Goal: Transaction & Acquisition: Purchase product/service

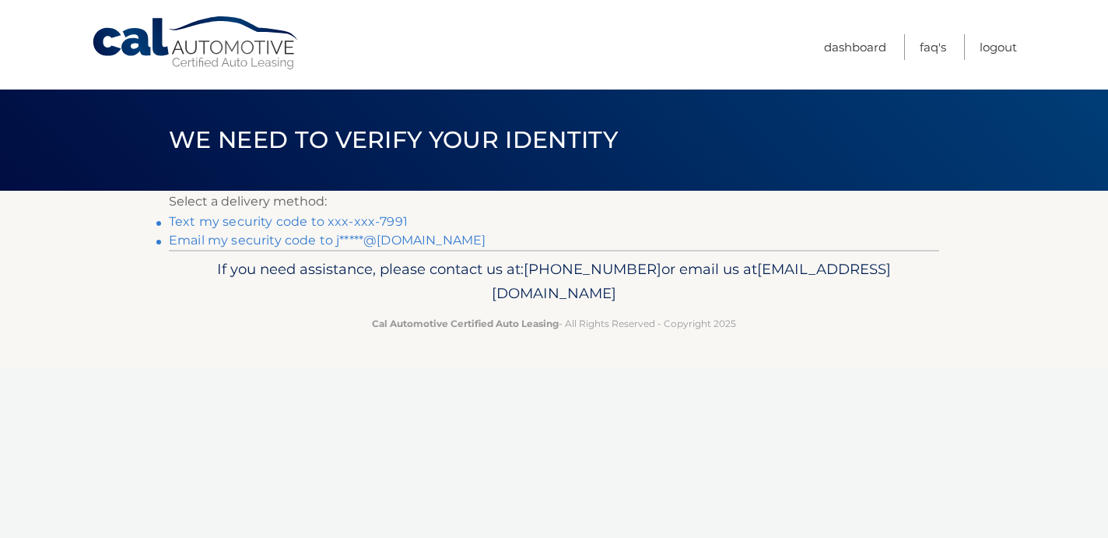
click at [327, 219] on link "Text my security code to xxx-xxx-7991" at bounding box center [288, 221] width 239 height 15
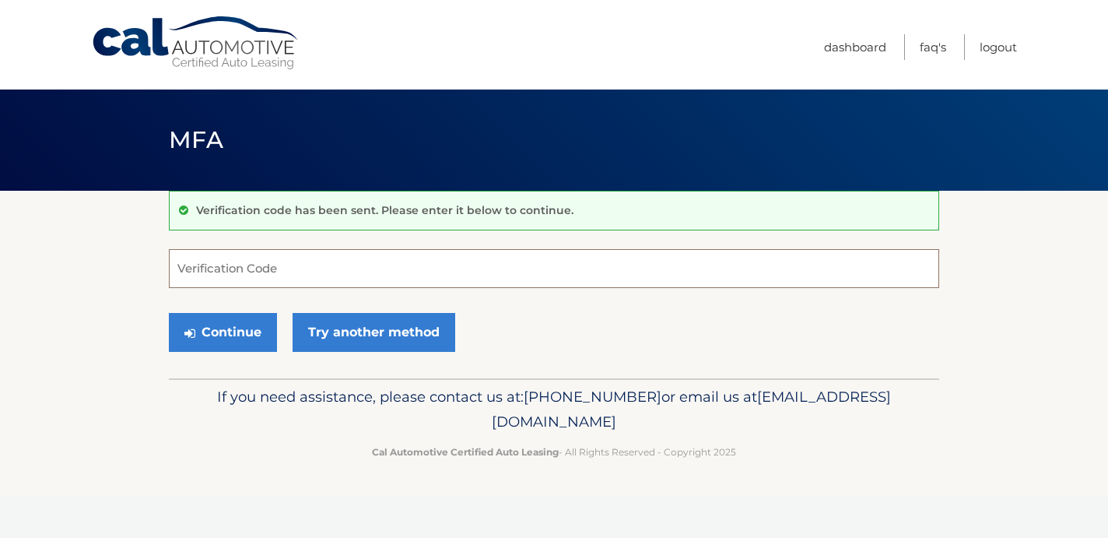
click at [303, 268] on input "Verification Code" at bounding box center [554, 268] width 770 height 39
type input "744922"
click at [245, 314] on button "Continue" at bounding box center [223, 332] width 108 height 39
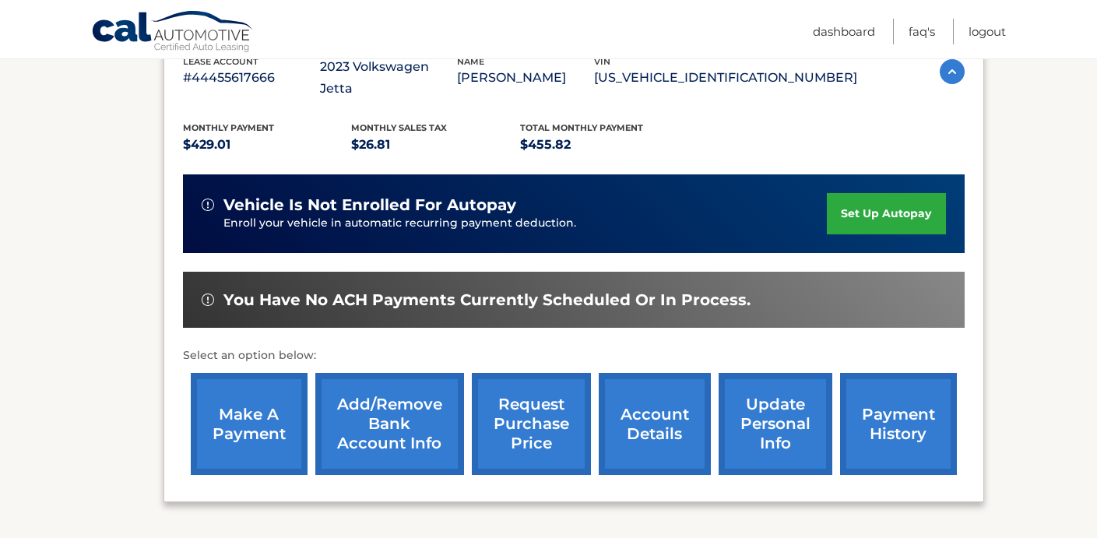
scroll to position [340, 0]
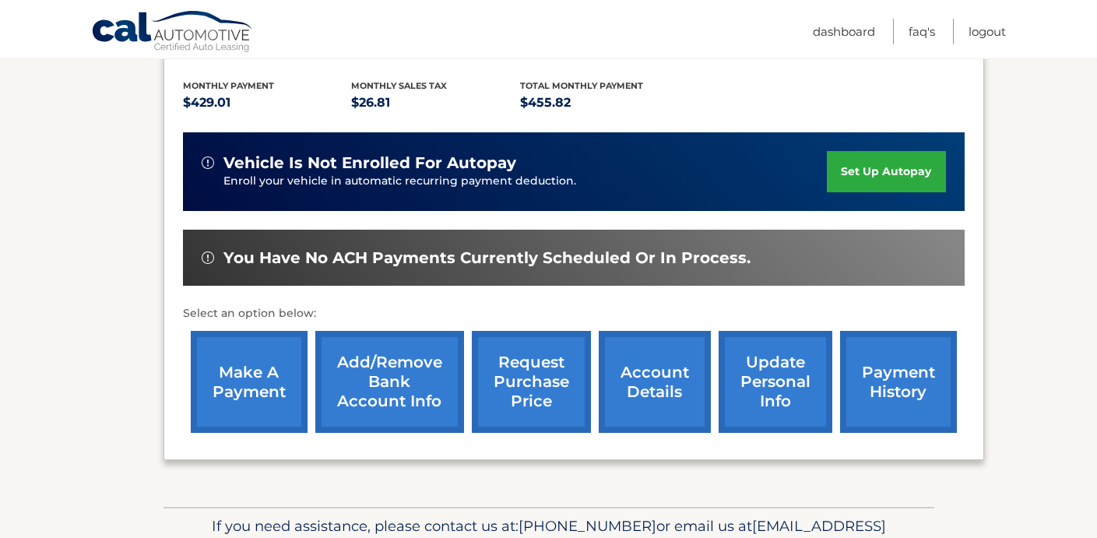
click at [225, 349] on link "make a payment" at bounding box center [249, 382] width 117 height 102
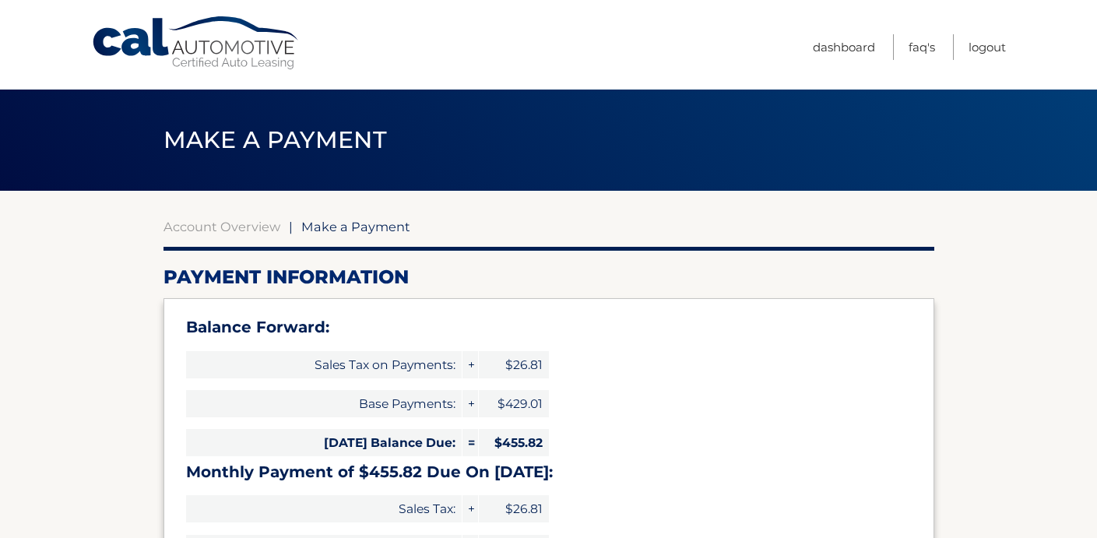
select select "NjM4NTVmMmItNzk5Ni00NDFiLTk2OTMtZjhkYjk4M2QwNGFi"
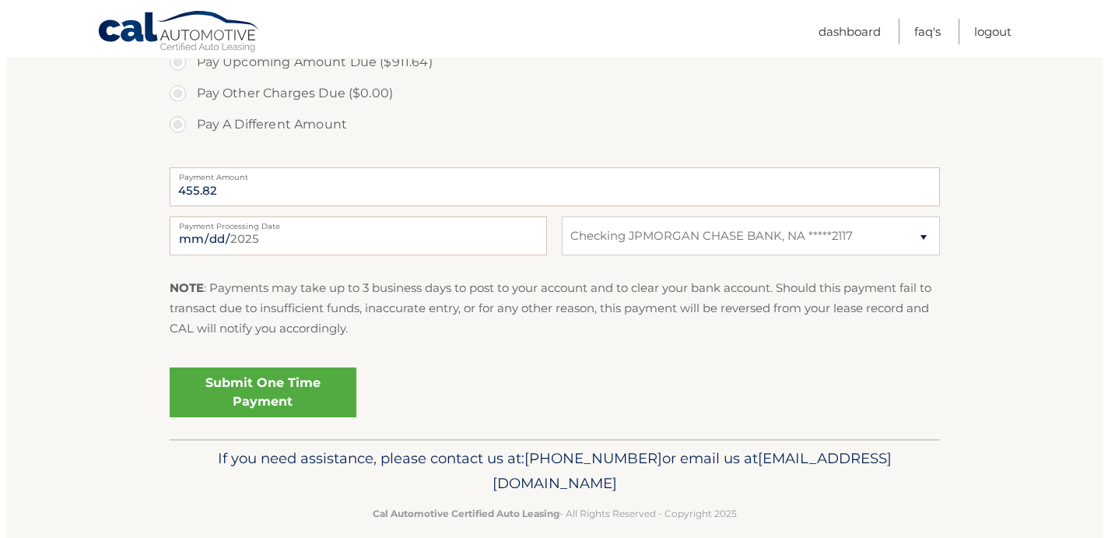
scroll to position [679, 0]
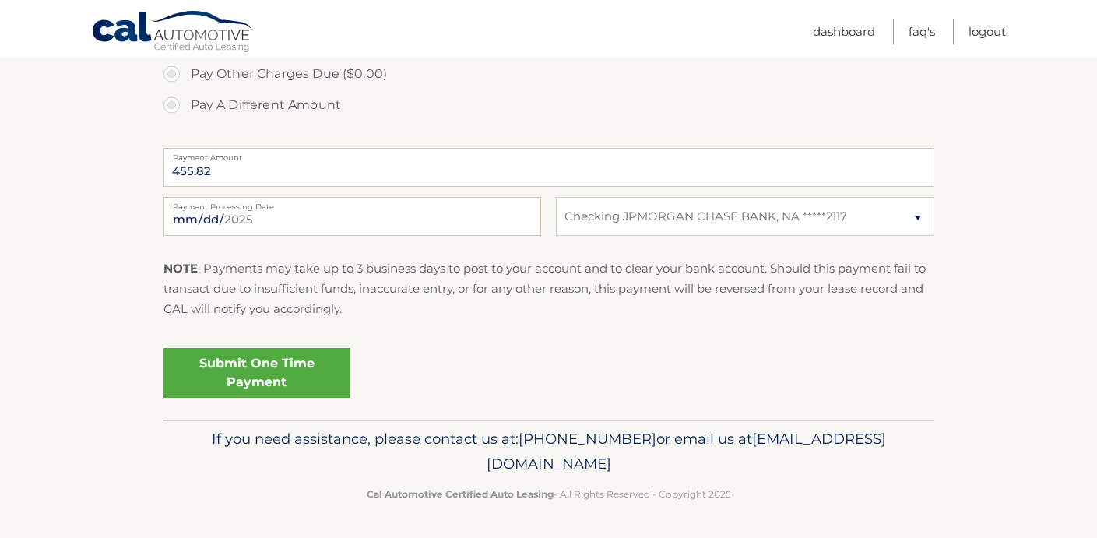
click at [288, 370] on link "Submit One Time Payment" at bounding box center [256, 373] width 187 height 50
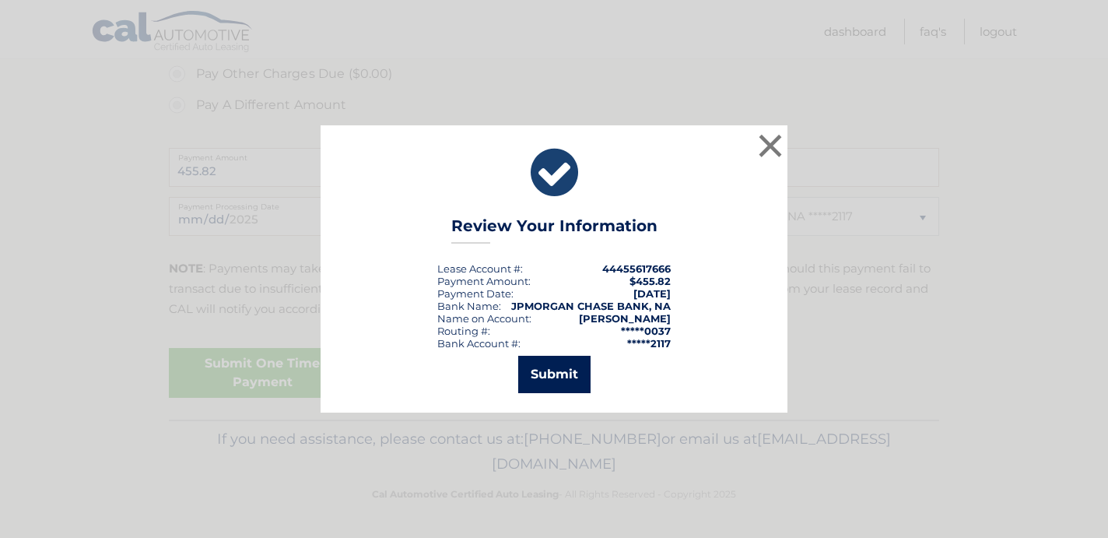
click at [558, 370] on button "Submit" at bounding box center [554, 374] width 72 height 37
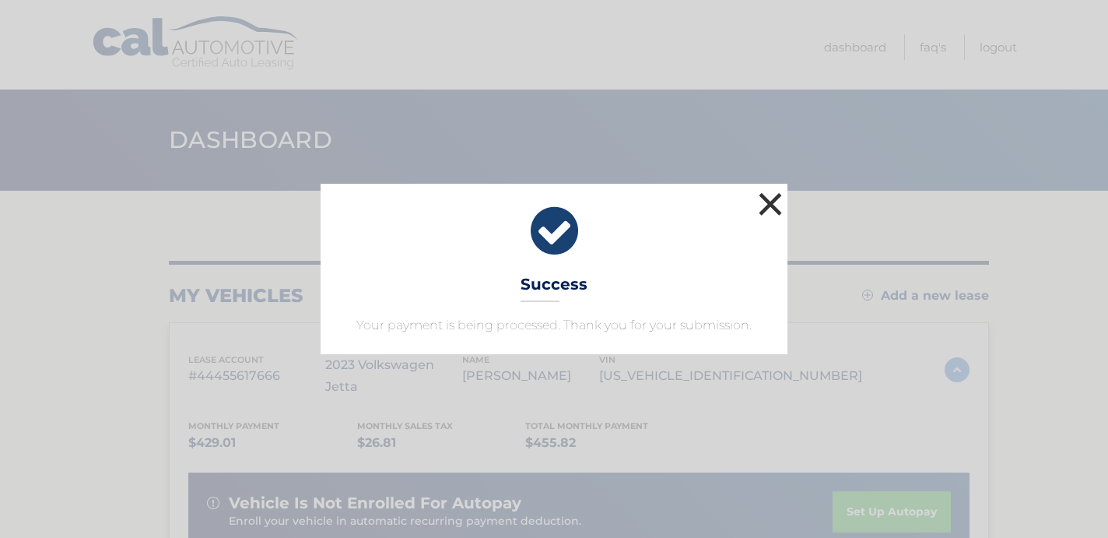
click at [767, 198] on button "×" at bounding box center [770, 203] width 31 height 31
